Goal: Contribute content: Add original content to the website for others to see

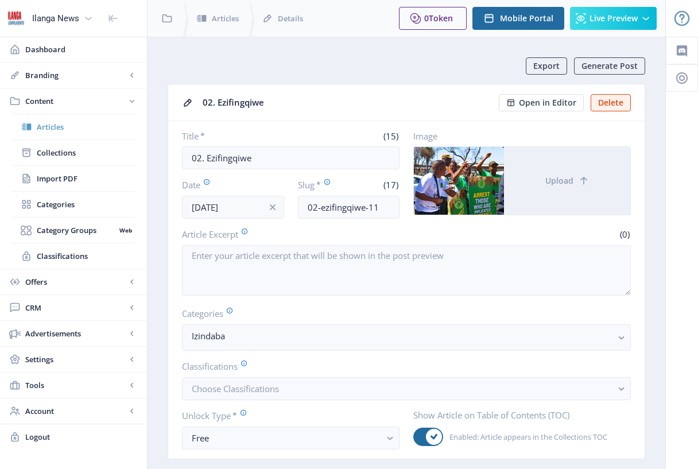
click at [64, 129] on span "Articles" at bounding box center [86, 126] width 99 height 11
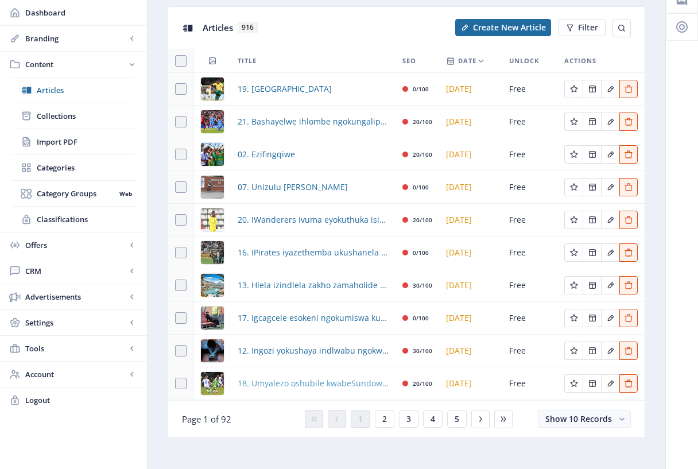
scroll to position [60, 0]
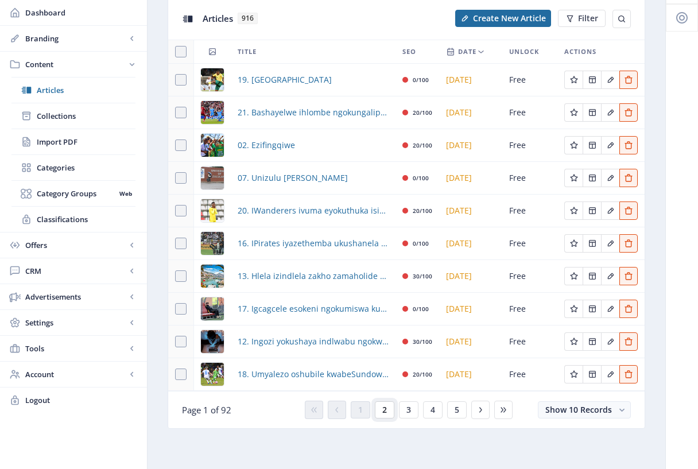
click at [384, 412] on span "2" at bounding box center [384, 409] width 5 height 9
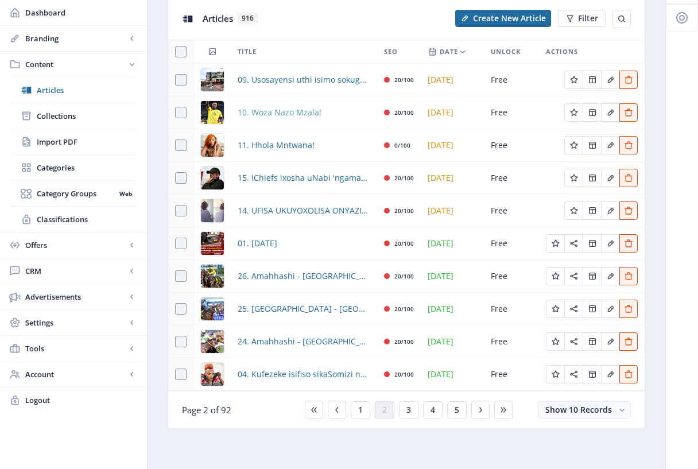
click at [302, 114] on span "10. Woza Nazo Mzala!" at bounding box center [280, 113] width 84 height 14
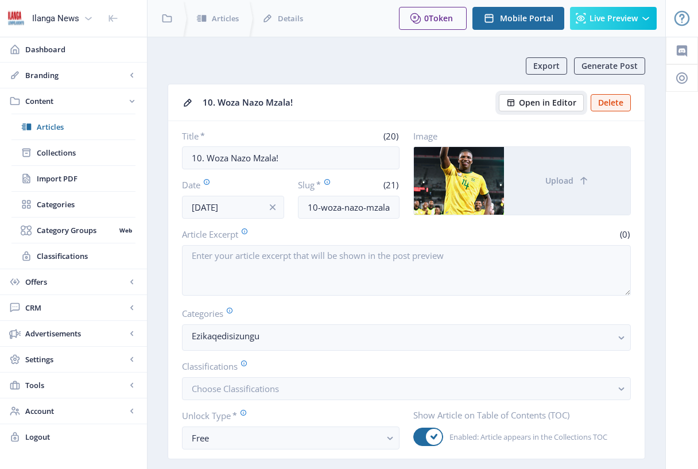
click at [565, 98] on span "Open in Editor" at bounding box center [547, 102] width 57 height 9
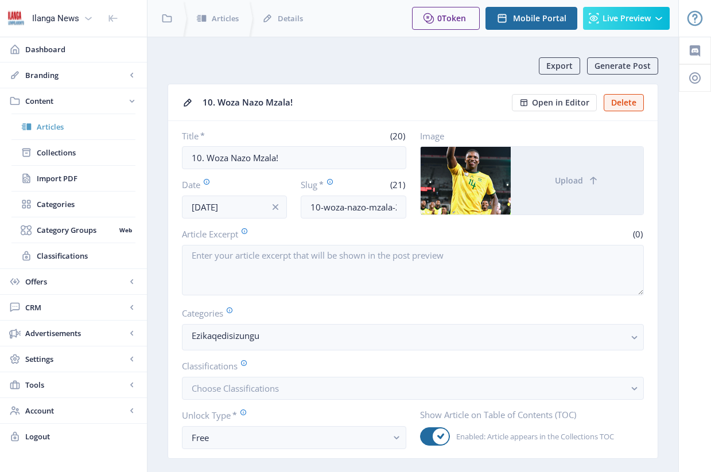
click at [60, 131] on span "Articles" at bounding box center [86, 126] width 99 height 11
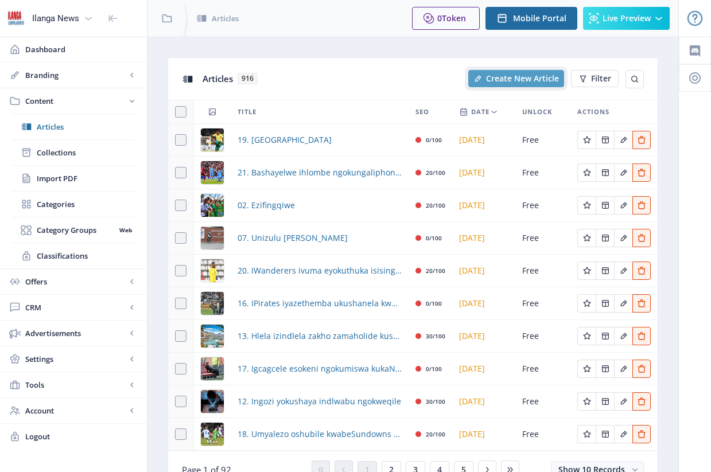
click at [510, 80] on span "Create New Article" at bounding box center [522, 78] width 73 height 9
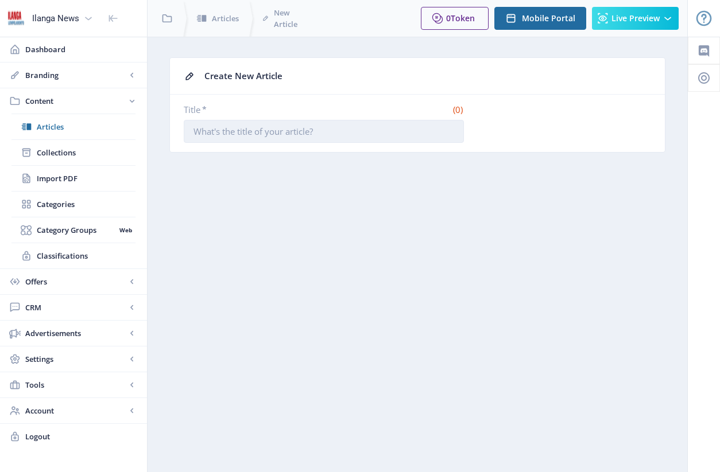
click at [220, 137] on input "Title *" at bounding box center [324, 131] width 280 height 23
type input "8"
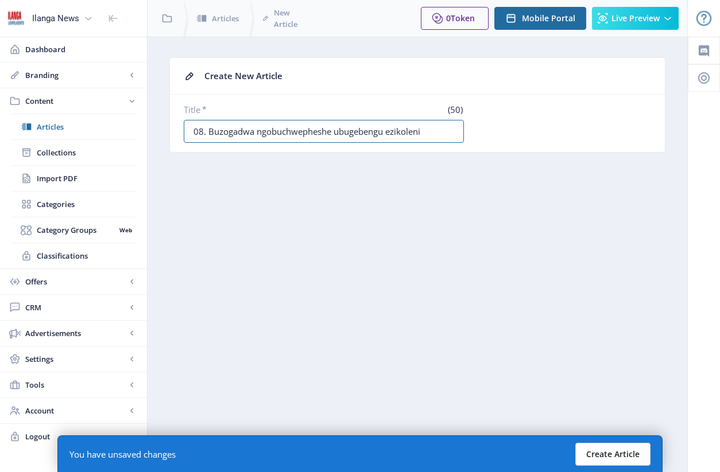
type input "08. Buzogadwa ngobuchwepheshe ubugebengu ezikoleni"
click at [613, 462] on button "Create Article" at bounding box center [612, 454] width 75 height 23
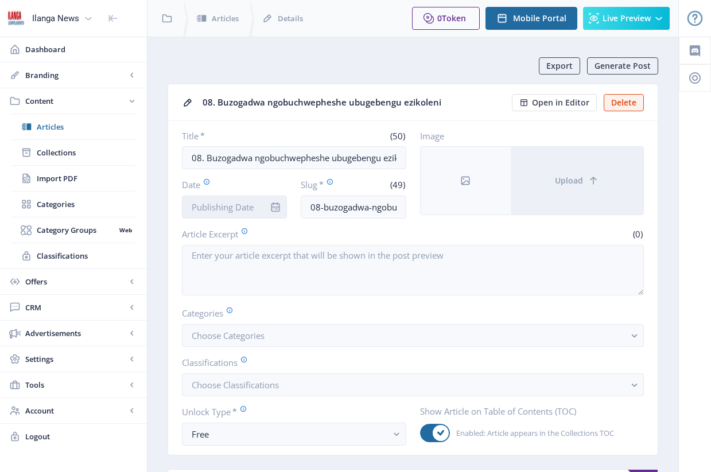
click at [239, 214] on input "Date" at bounding box center [234, 207] width 105 height 23
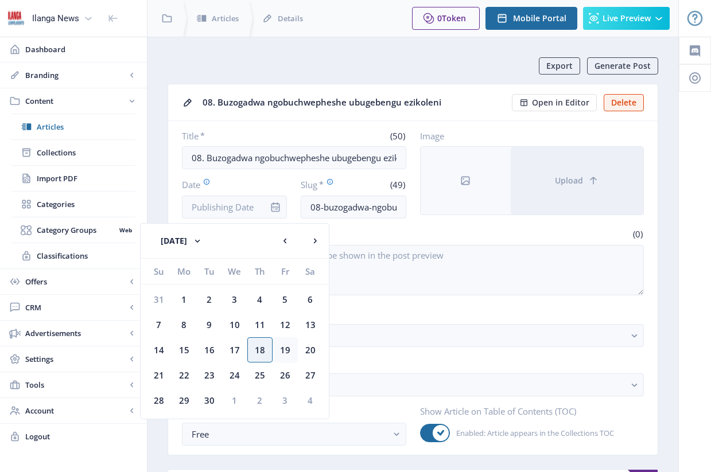
click at [286, 353] on div "19" at bounding box center [285, 350] width 25 height 25
type input "[DATE]"
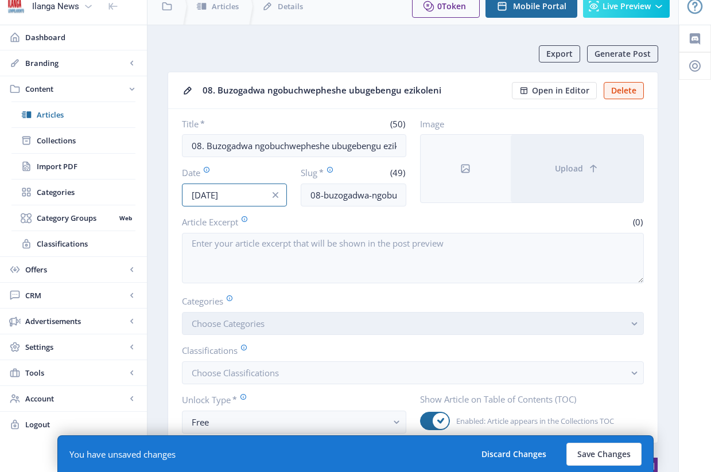
scroll to position [15, 0]
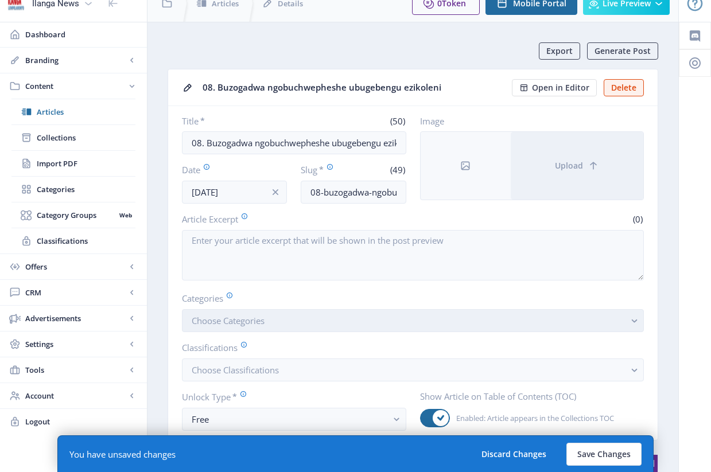
click at [291, 322] on button "Choose Categories" at bounding box center [413, 320] width 462 height 23
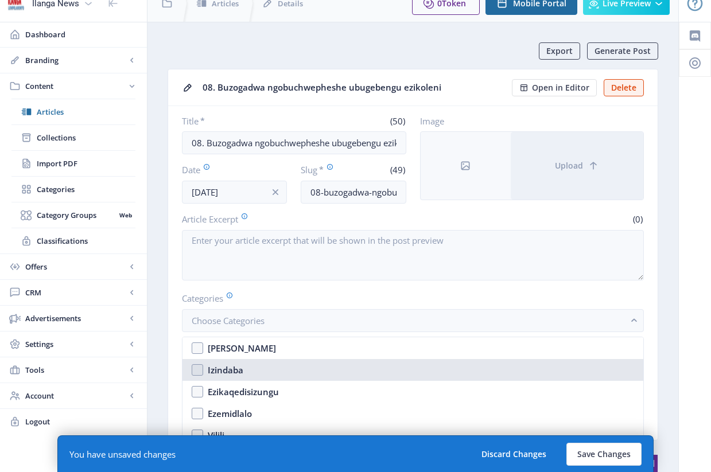
click at [195, 370] on nb-option "Izindaba" at bounding box center [413, 370] width 461 height 22
checkbox input "true"
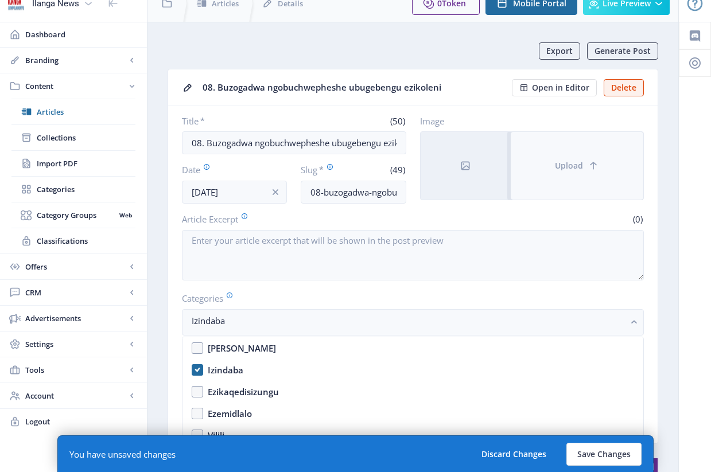
click at [568, 185] on button "Upload" at bounding box center [577, 166] width 133 height 68
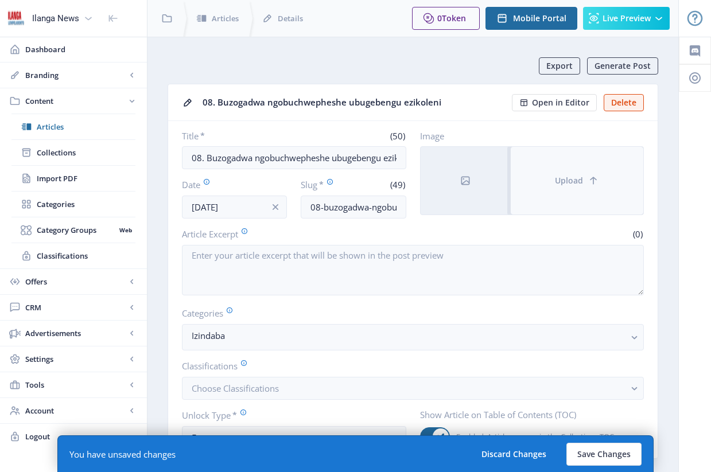
scroll to position [15, 0]
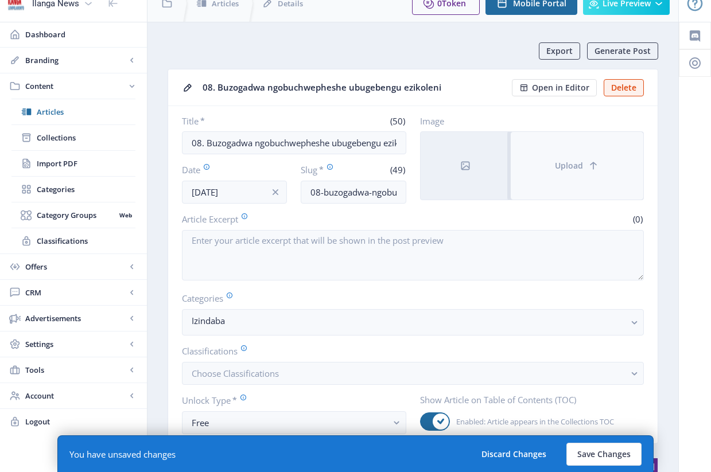
click at [584, 176] on button "Upload" at bounding box center [577, 166] width 133 height 68
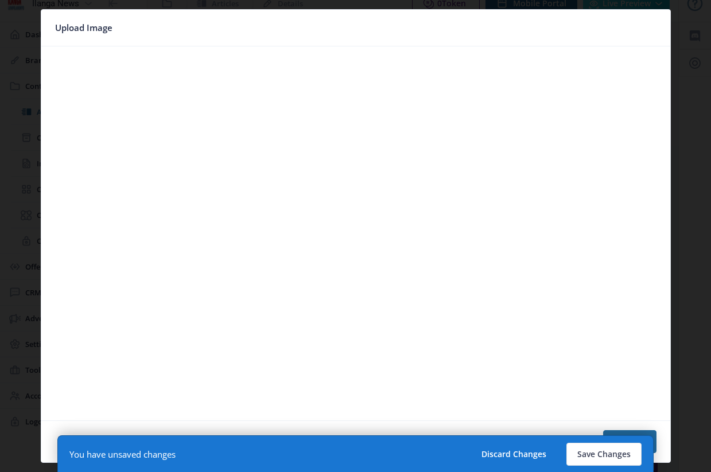
scroll to position [0, 0]
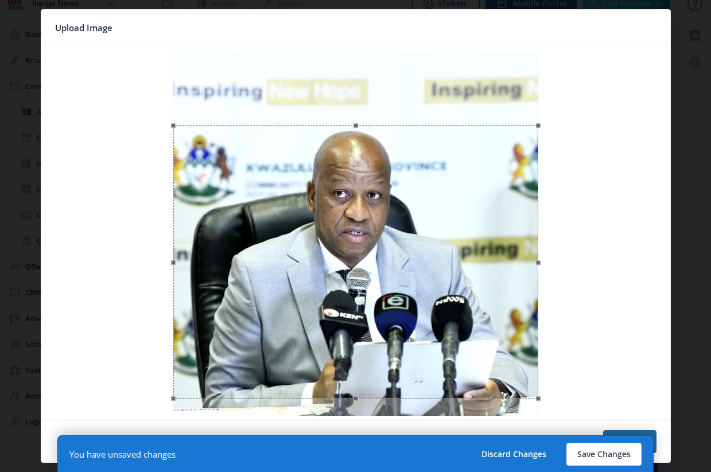
drag, startPoint x: 429, startPoint y: 192, endPoint x: 421, endPoint y: 260, distance: 68.8
click at [421, 260] on div at bounding box center [355, 262] width 365 height 274
click at [644, 431] on button "Confirm" at bounding box center [629, 442] width 53 height 23
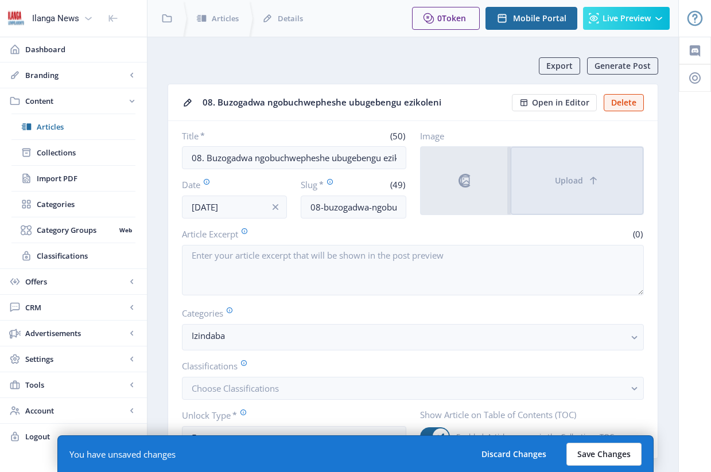
scroll to position [15, 0]
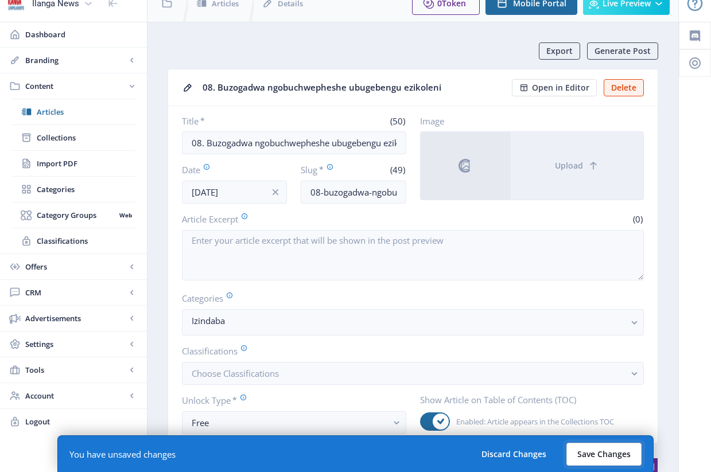
click at [613, 454] on button "Save Changes" at bounding box center [604, 454] width 75 height 23
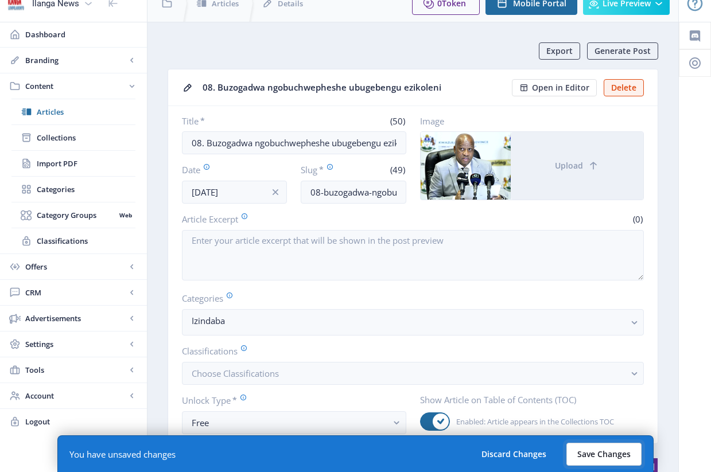
click at [637, 452] on button "Save Changes" at bounding box center [604, 454] width 75 height 23
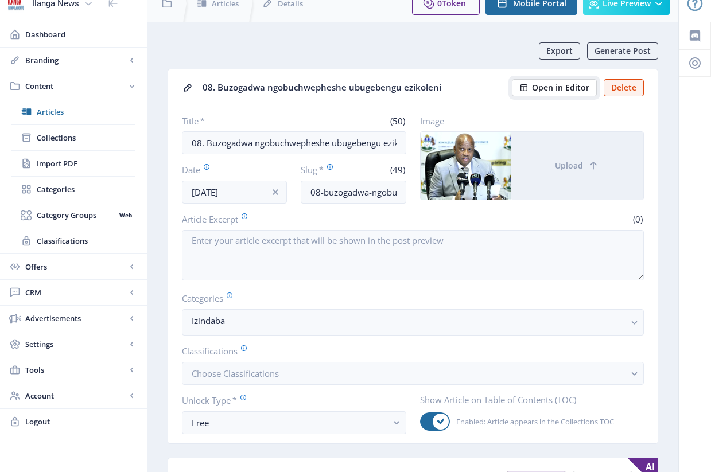
click at [571, 89] on span "Open in Editor" at bounding box center [560, 87] width 57 height 9
